Goal: Transaction & Acquisition: Download file/media

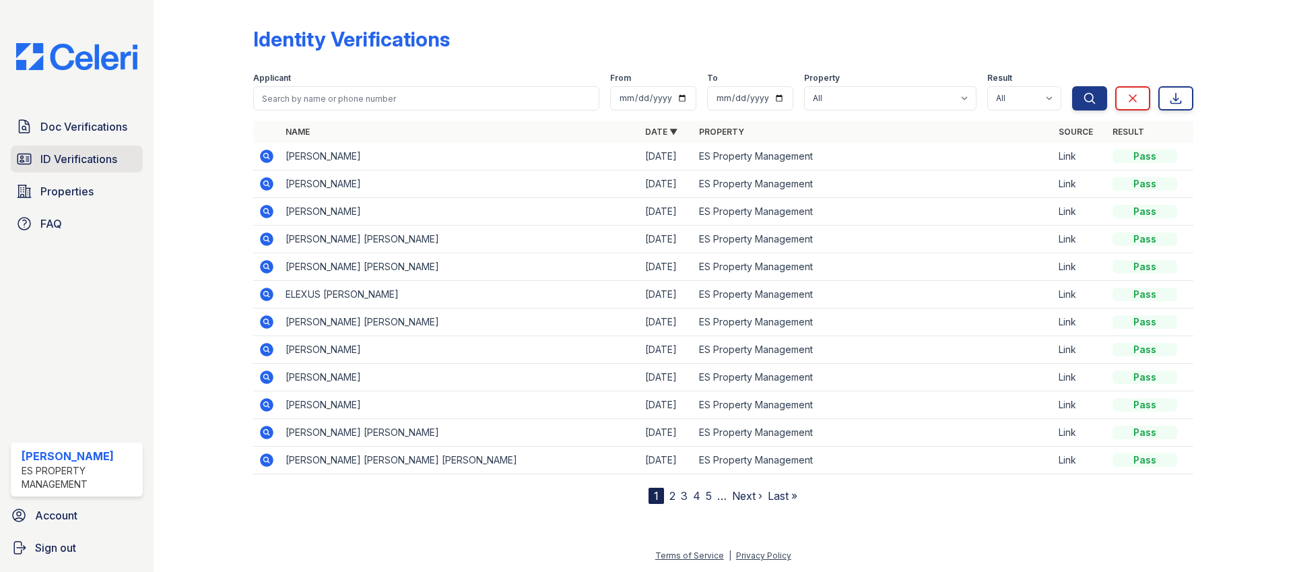
click at [65, 155] on span "ID Verifications" at bounding box center [78, 159] width 77 height 16
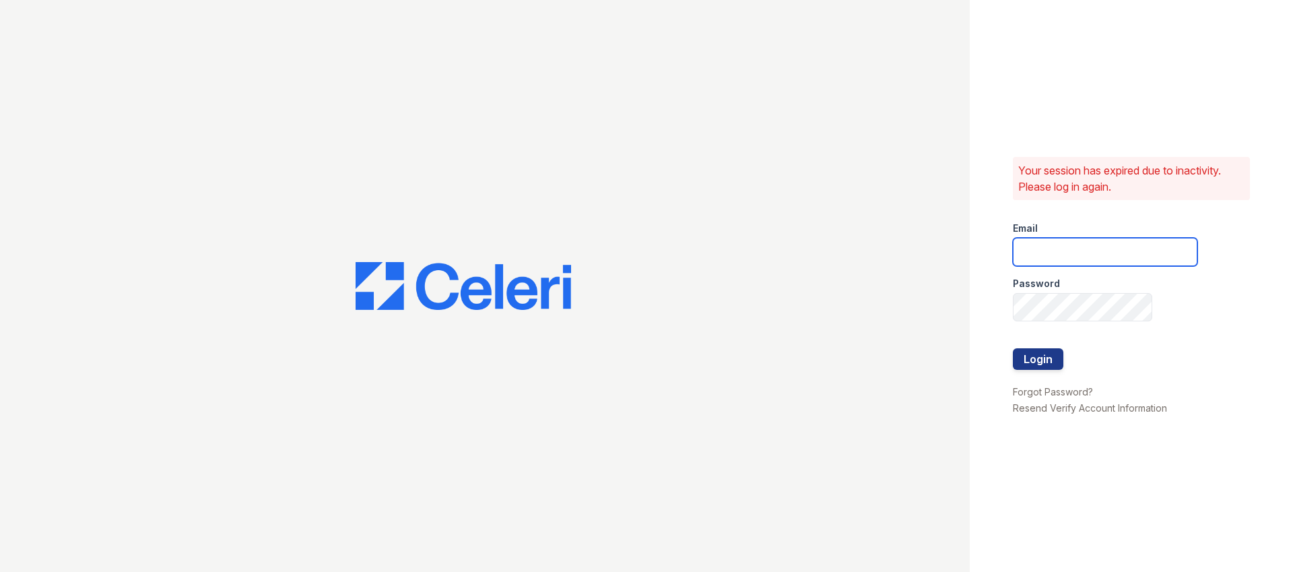
click at [1042, 245] on input "email" at bounding box center [1105, 252] width 185 height 28
type input "Dana@indianapolispropertymanagement.com"
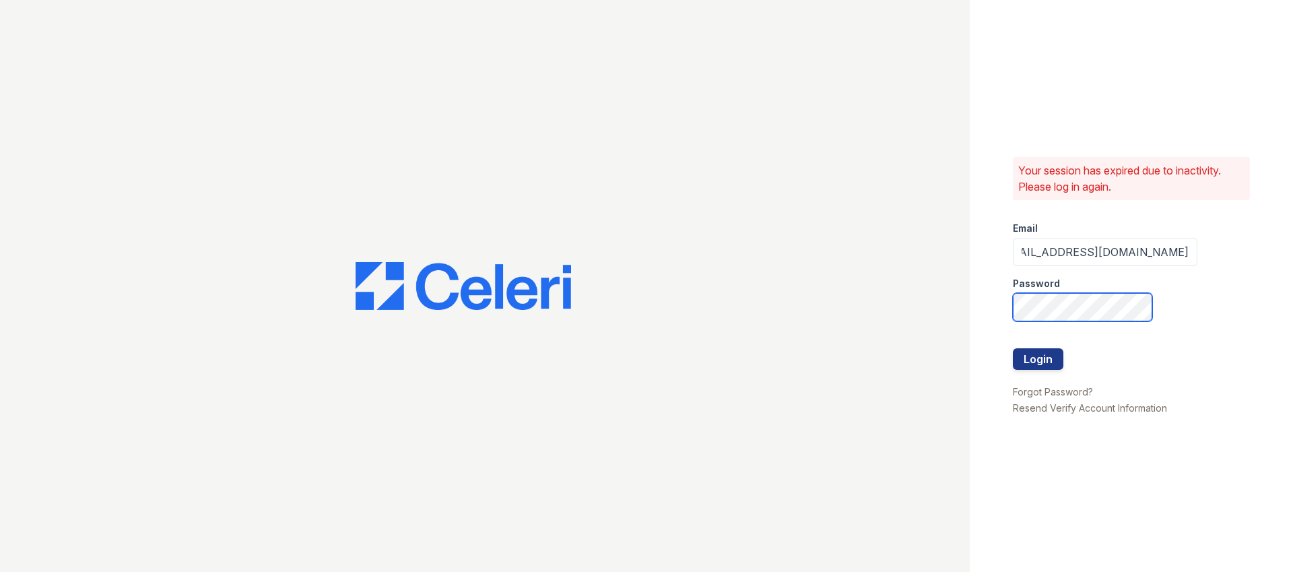
scroll to position [0, 0]
click at [0, 571] on com-1password-button at bounding box center [0, 572] width 0 height 0
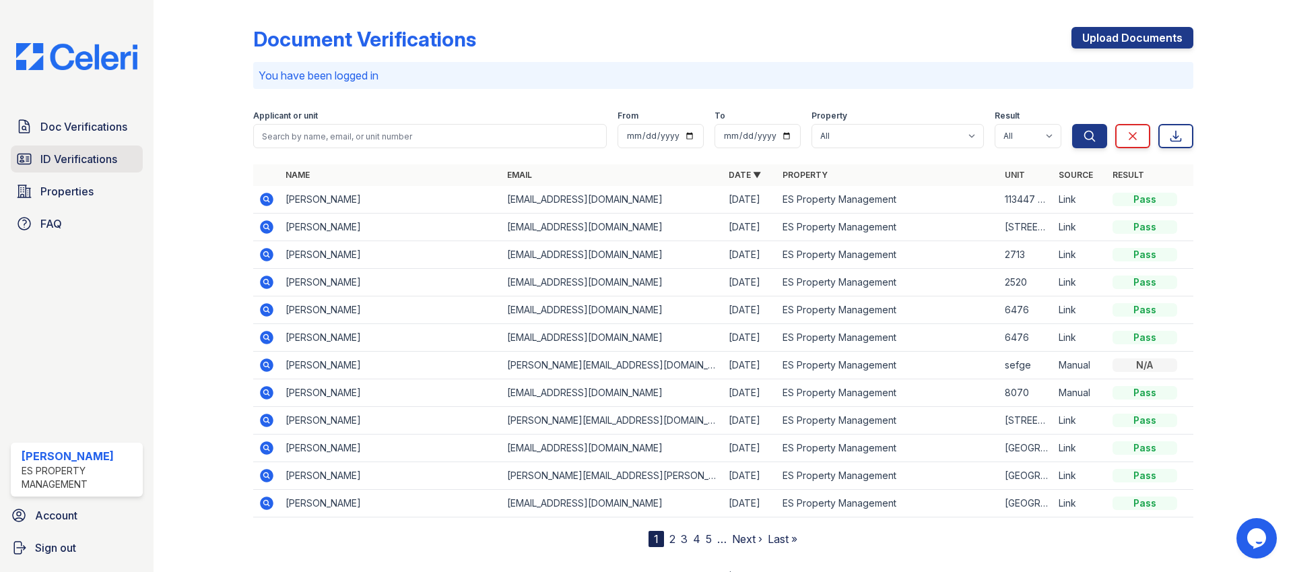
click at [70, 161] on span "ID Verifications" at bounding box center [78, 159] width 77 height 16
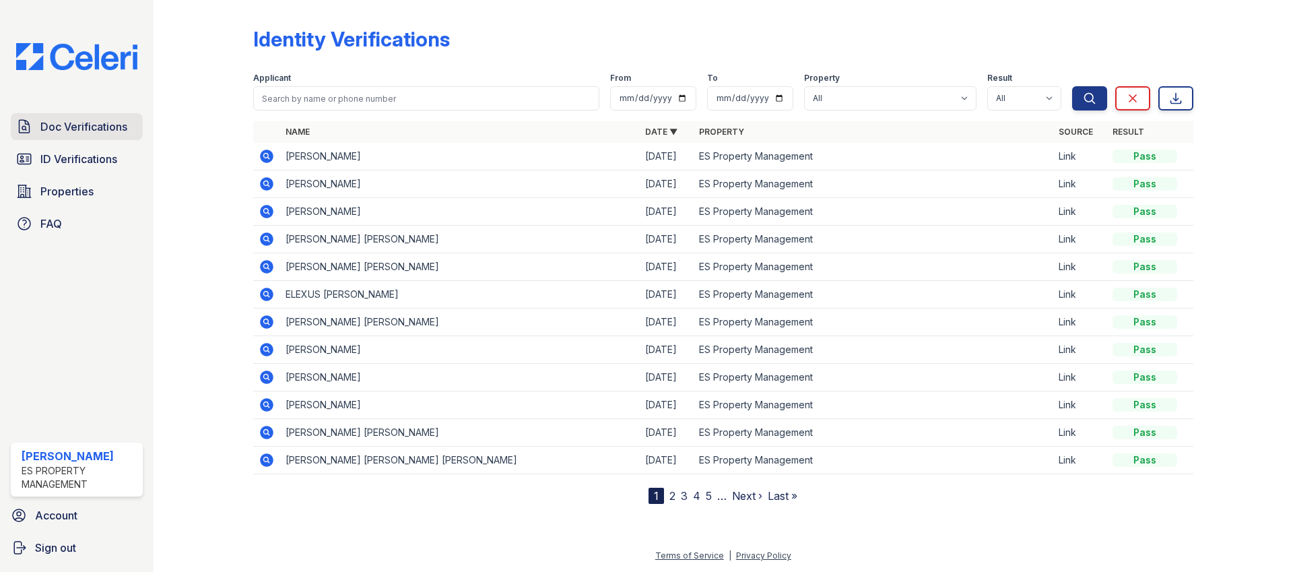
click at [85, 139] on link "Doc Verifications" at bounding box center [77, 126] width 132 height 27
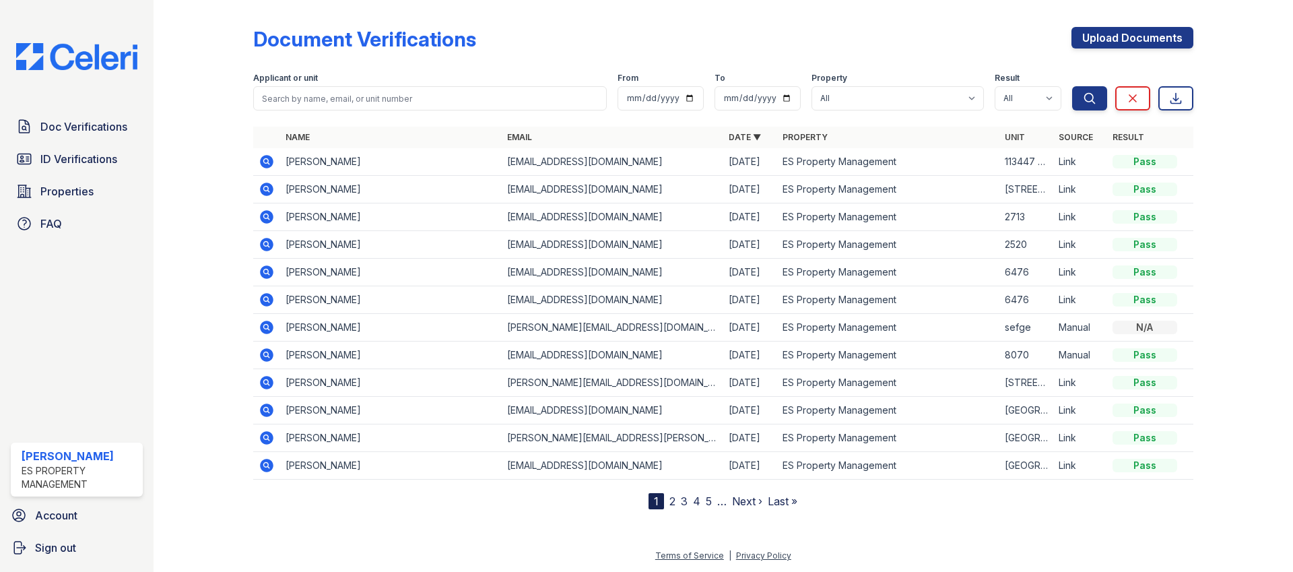
click at [270, 160] on icon at bounding box center [266, 161] width 13 height 13
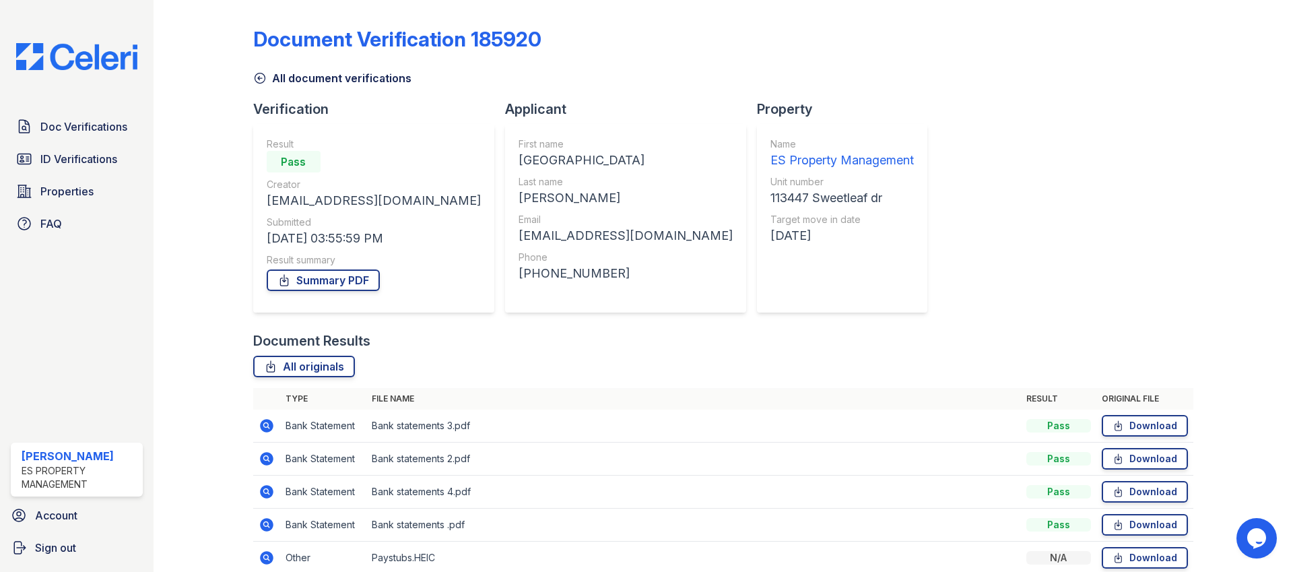
scroll to position [62, 0]
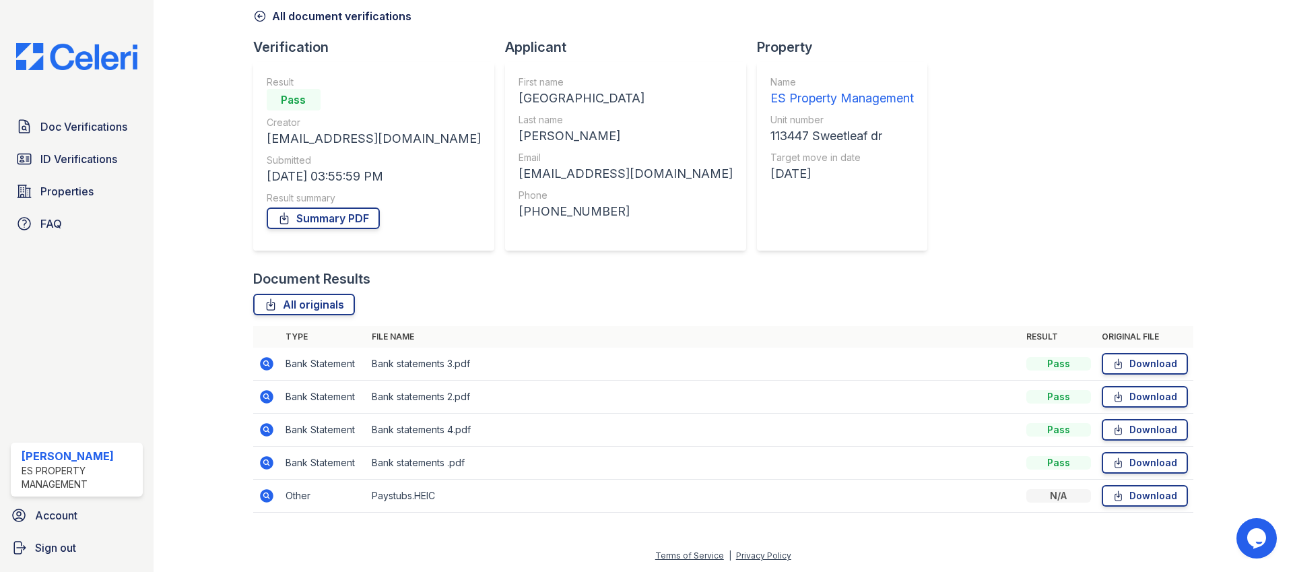
click at [264, 495] on icon at bounding box center [267, 496] width 16 height 16
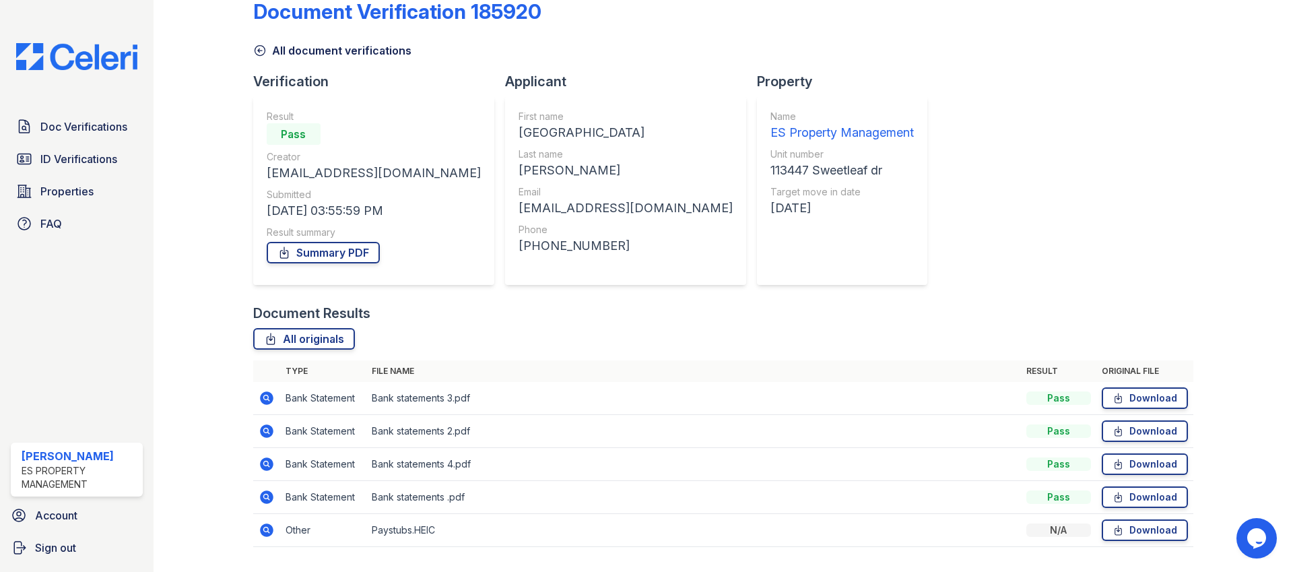
scroll to position [62, 0]
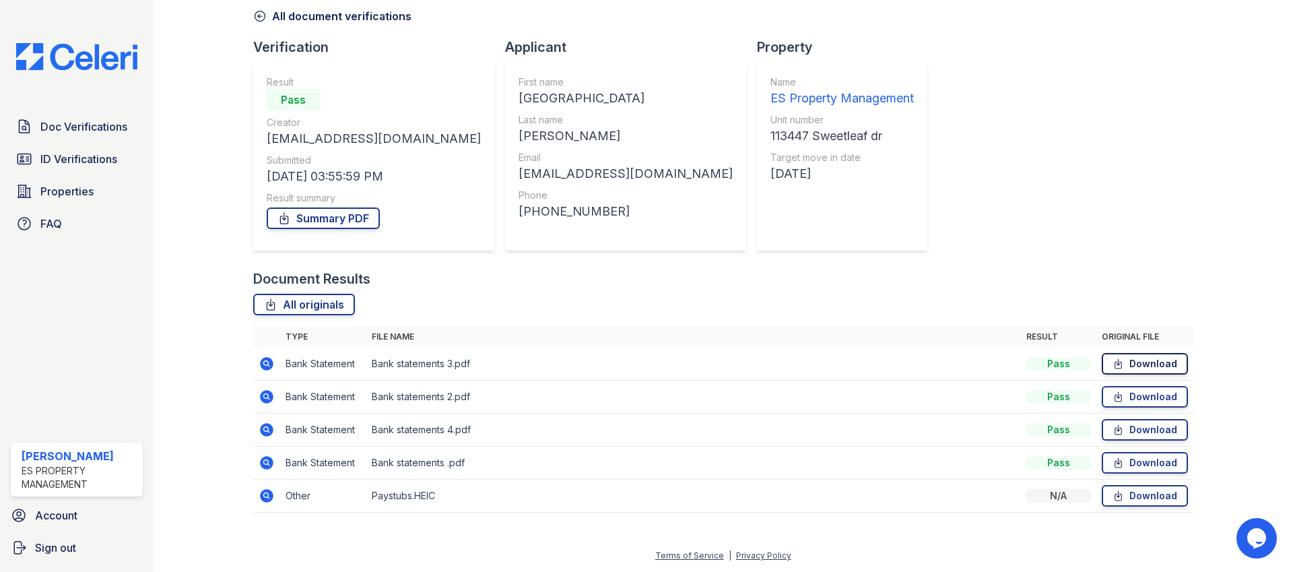
click at [1145, 368] on link "Download" at bounding box center [1145, 364] width 86 height 22
click at [1148, 404] on link "Download" at bounding box center [1145, 397] width 86 height 22
click at [1148, 430] on link "Download" at bounding box center [1145, 430] width 86 height 22
click at [1148, 461] on link "Download" at bounding box center [1145, 463] width 86 height 22
click at [1148, 490] on link "Download" at bounding box center [1145, 496] width 86 height 22
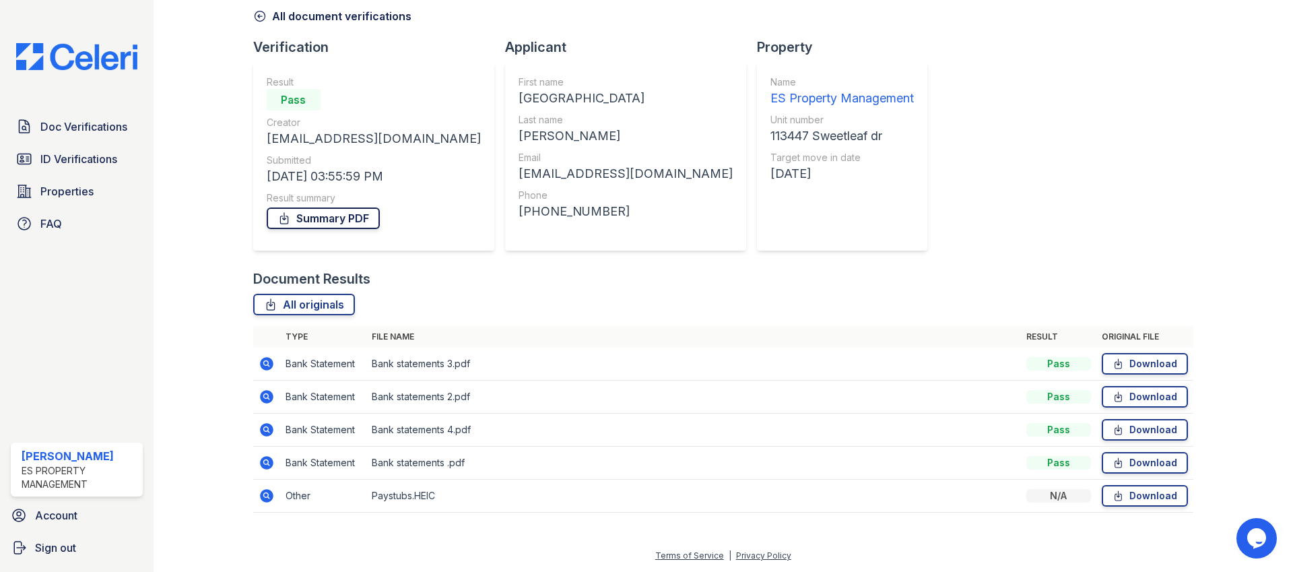
click at [342, 216] on link "Summary PDF" at bounding box center [323, 218] width 113 height 22
